Goal: Browse casually: Explore the website without a specific task or goal

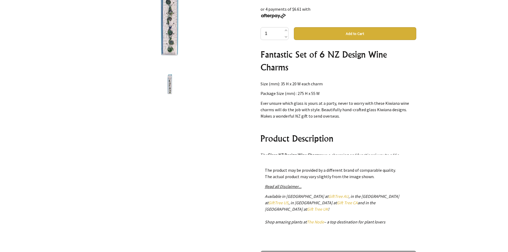
scroll to position [107, 0]
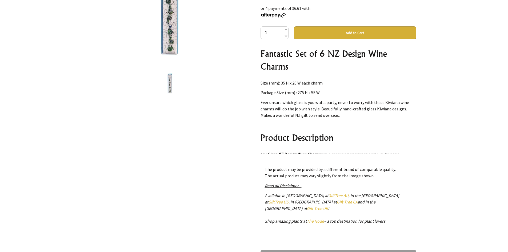
click at [168, 82] on img at bounding box center [170, 83] width 20 height 20
click at [173, 83] on img at bounding box center [170, 83] width 20 height 20
click at [169, 39] on img at bounding box center [169, 14] width 83 height 83
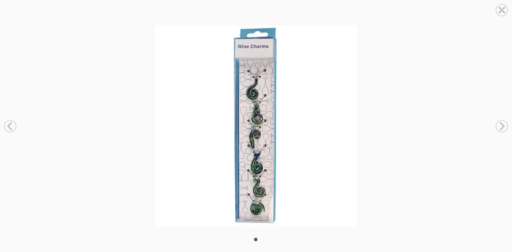
click at [134, 74] on img at bounding box center [256, 126] width 512 height 202
click at [415, 84] on img at bounding box center [256, 126] width 512 height 202
click at [497, 9] on icon at bounding box center [502, 10] width 20 height 20
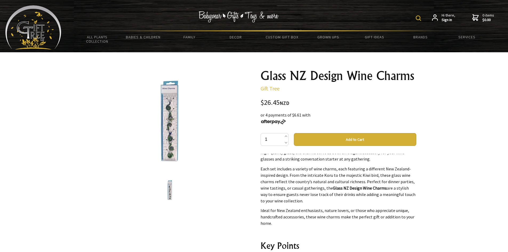
scroll to position [133, 0]
click at [224, 13] on img at bounding box center [239, 16] width 80 height 11
click at [241, 14] on img at bounding box center [239, 16] width 80 height 11
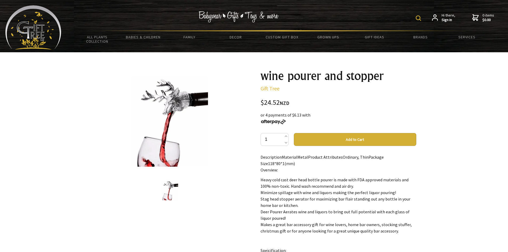
click at [169, 189] on img at bounding box center [169, 190] width 17 height 20
click at [180, 122] on img at bounding box center [170, 121] width 77 height 91
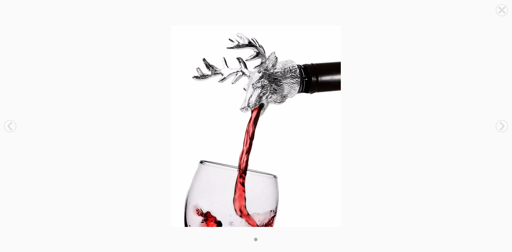
click at [180, 122] on img at bounding box center [256, 126] width 512 height 202
click at [9, 127] on icon at bounding box center [9, 126] width 3 height 7
click at [504, 8] on icon at bounding box center [501, 9] width 5 height 5
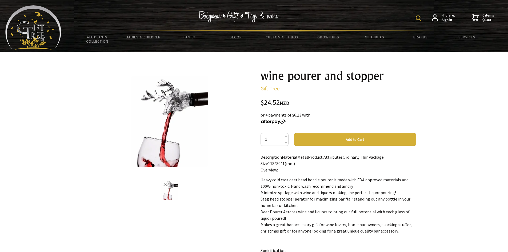
click at [246, 15] on img at bounding box center [239, 16] width 80 height 11
click at [212, 17] on img at bounding box center [239, 16] width 80 height 11
click at [292, 37] on link "Custom Gift Box" at bounding box center [282, 36] width 46 height 11
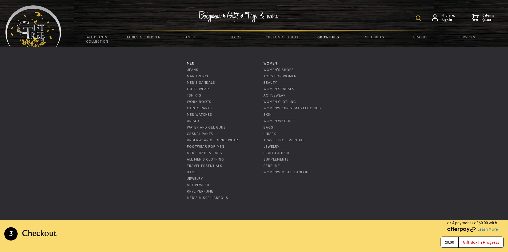
click at [322, 37] on link "Grown Ups" at bounding box center [328, 36] width 46 height 11
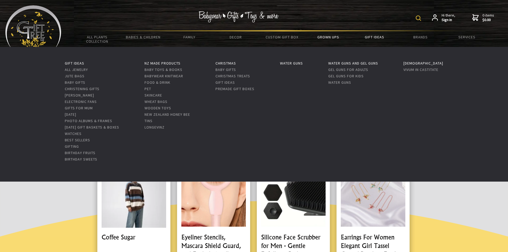
click at [380, 37] on link "Gift Ideas" at bounding box center [374, 36] width 46 height 11
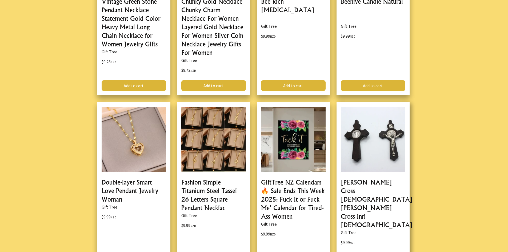
scroll to position [774, 0]
